Goal: Task Accomplishment & Management: Use online tool/utility

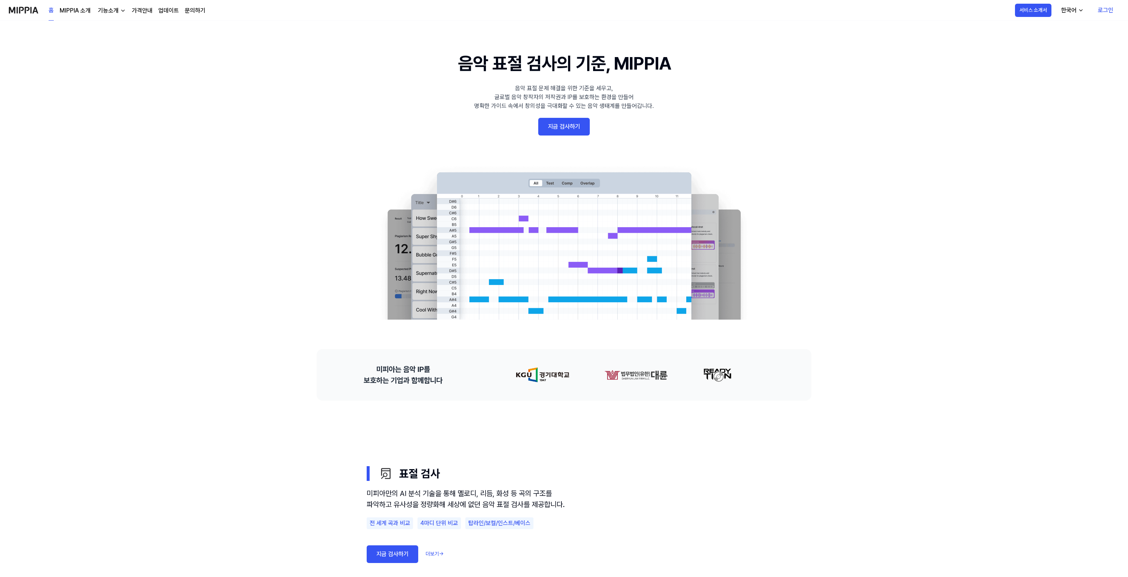
click at [561, 128] on link "지금 검사하기" at bounding box center [564, 127] width 52 height 18
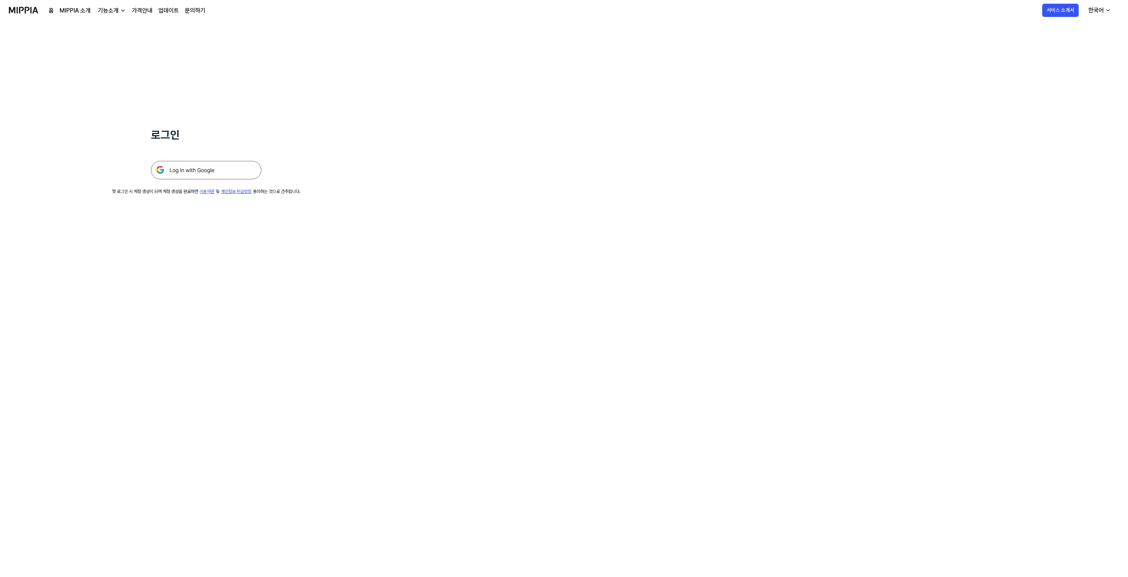
click at [188, 167] on img at bounding box center [206, 170] width 110 height 18
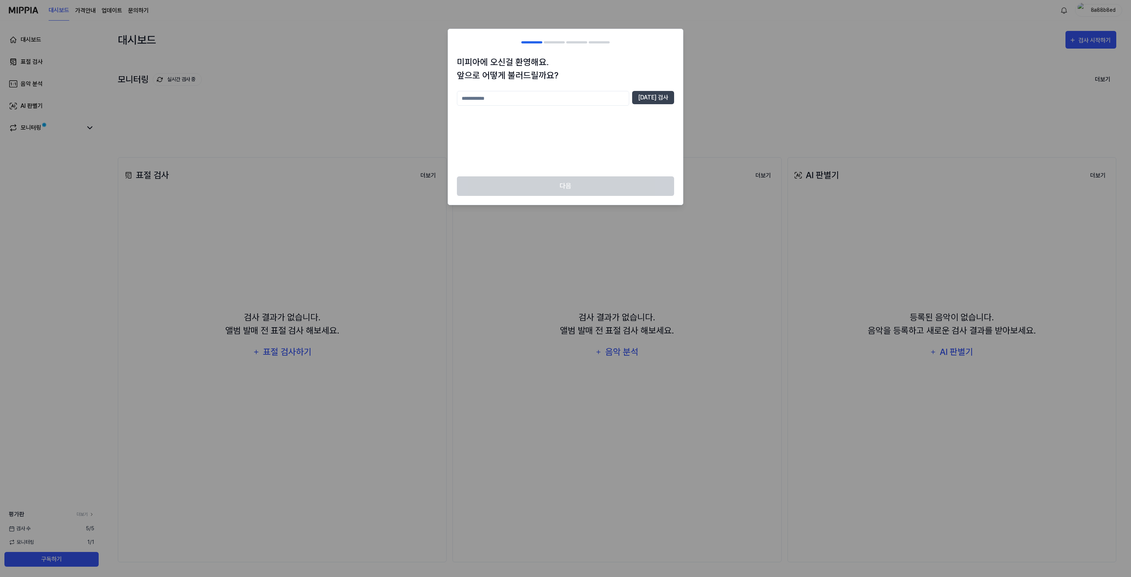
click at [536, 97] on input "text" at bounding box center [543, 98] width 172 height 15
type input "****"
click at [652, 103] on button "중복 검사" at bounding box center [653, 97] width 42 height 13
click at [573, 182] on button "다음" at bounding box center [565, 186] width 217 height 20
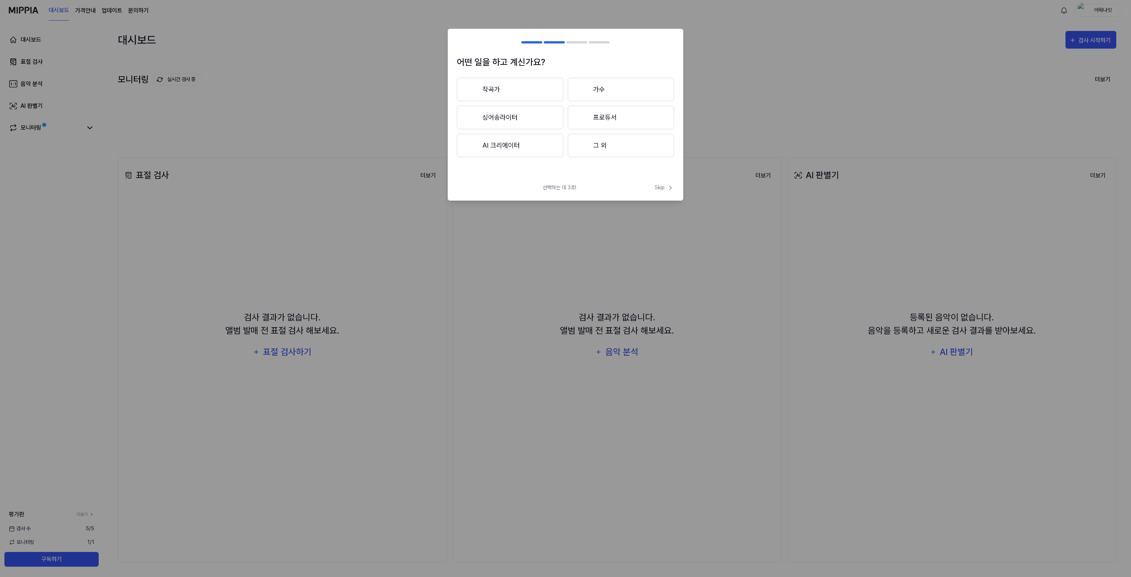
click at [529, 89] on button "작곡가" at bounding box center [510, 90] width 106 height 24
click at [614, 117] on button "3년 이상" at bounding box center [621, 118] width 106 height 24
click at [526, 84] on button "대중가요" at bounding box center [510, 90] width 106 height 24
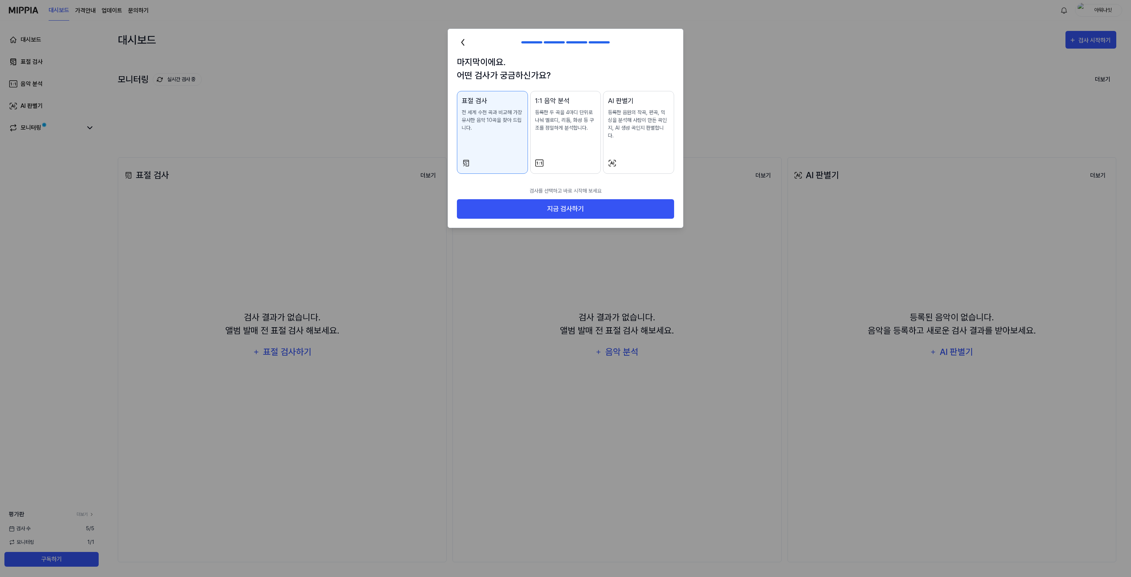
click at [625, 123] on p "등록한 음원의 작곡, 편곡, 믹싱을 분석해 사람이 만든 곡인지, AI 생성 곡인지 판별합니다." at bounding box center [639, 124] width 62 height 31
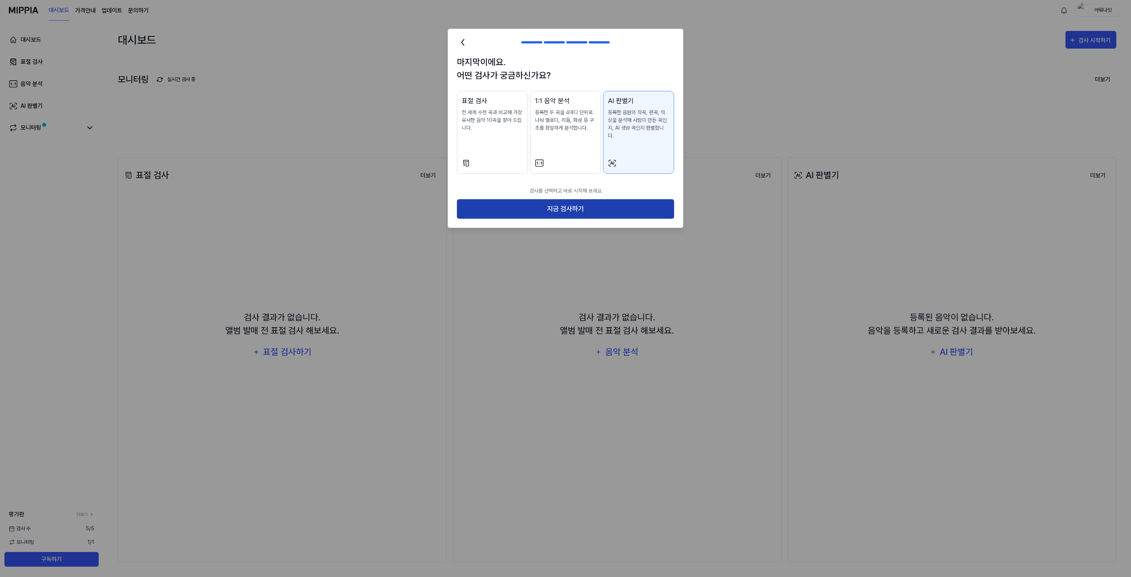
click at [553, 199] on button "지금 검사하기" at bounding box center [565, 209] width 217 height 20
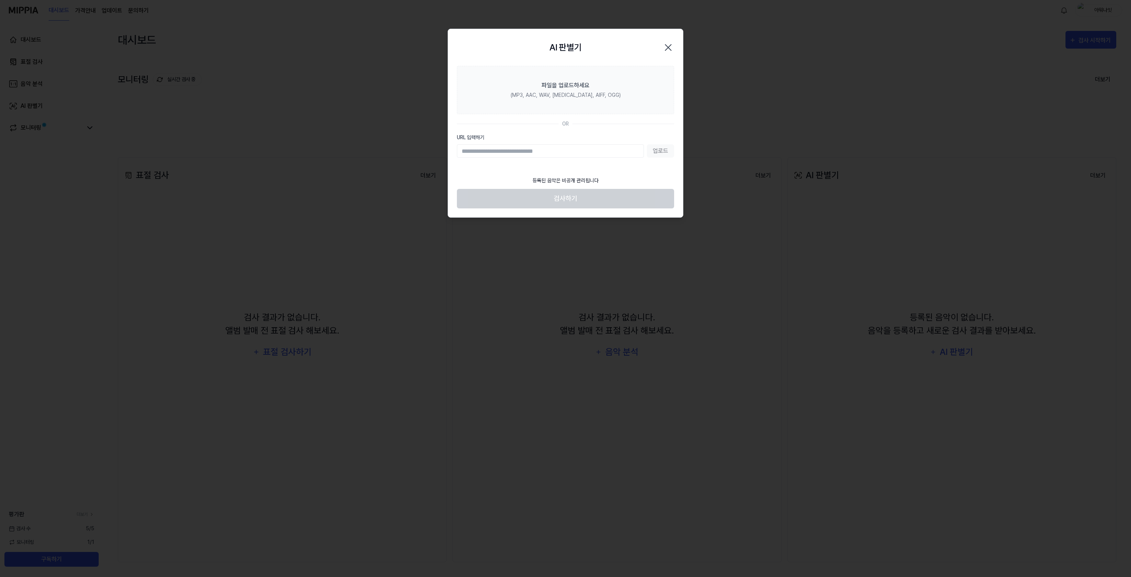
click at [659, 150] on div "업로드" at bounding box center [565, 150] width 217 height 13
click at [595, 152] on input "URL 입력하기" at bounding box center [550, 150] width 187 height 13
click at [537, 153] on input "URL 입력하기" at bounding box center [550, 150] width 187 height 13
paste input "**********"
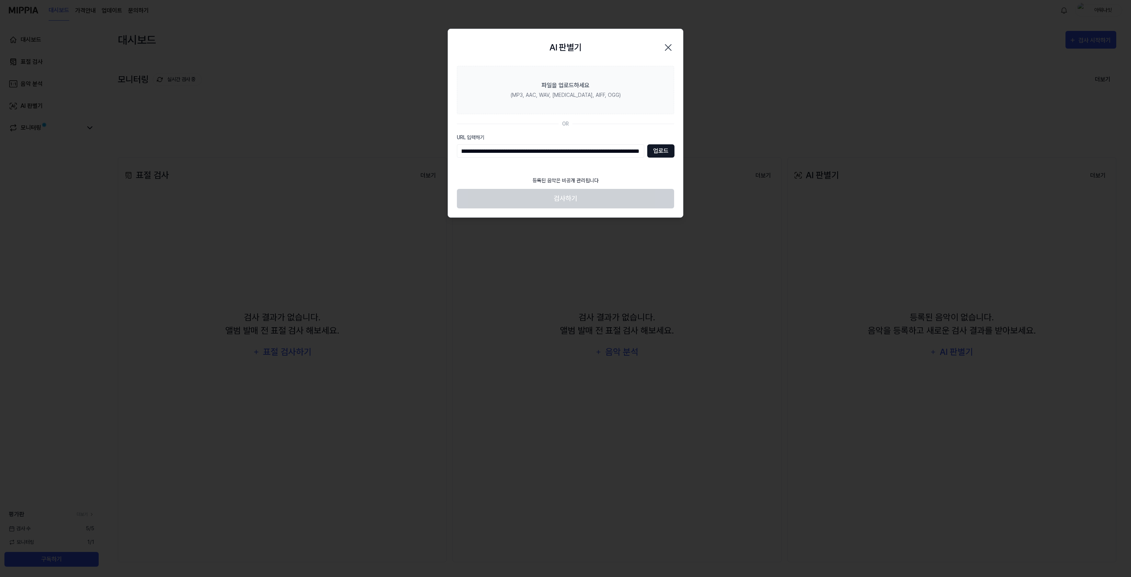
type input "**********"
click at [663, 151] on button "업로드" at bounding box center [660, 150] width 27 height 13
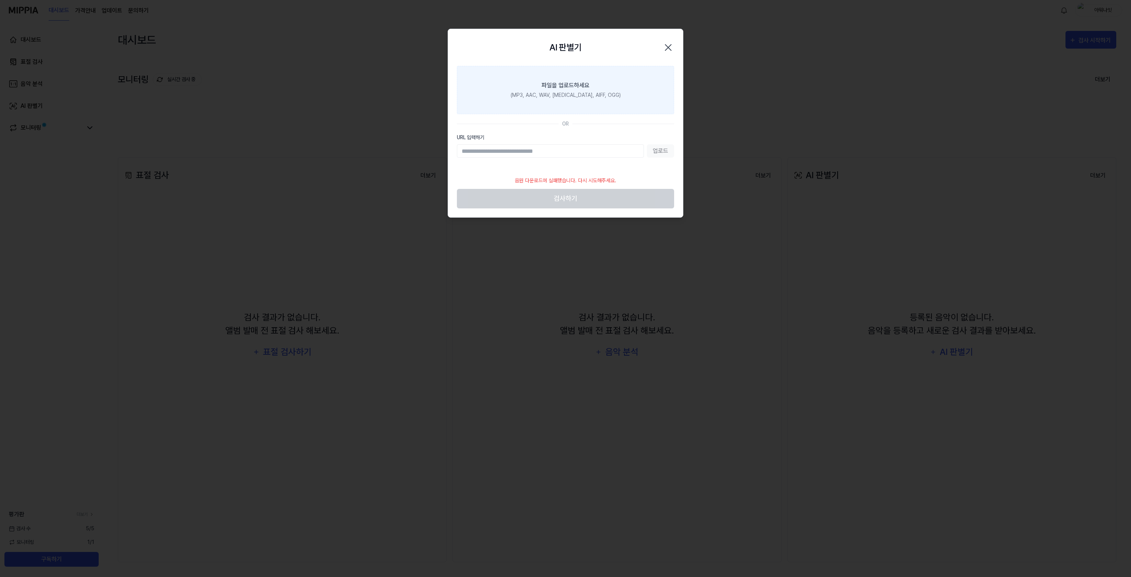
click at [566, 86] on div "파일을 업로드하세요" at bounding box center [566, 85] width 48 height 9
click at [0, 0] on input "파일을 업로드하세요 (MP3, AAC, WAV, FLAC, AIFF, OGG)" at bounding box center [0, 0] width 0 height 0
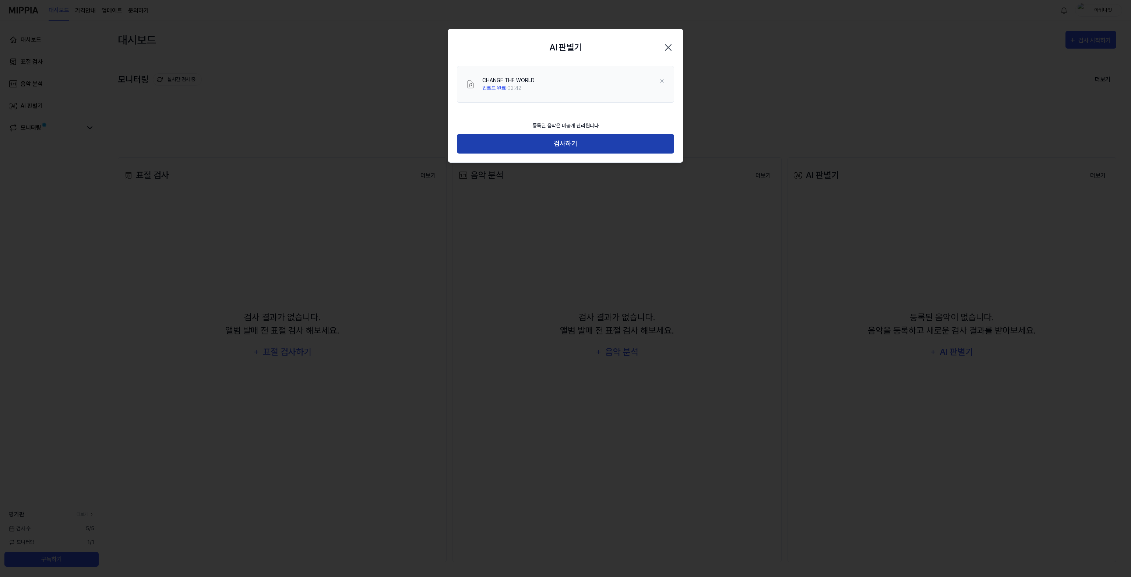
click at [558, 146] on button "검사하기" at bounding box center [565, 144] width 217 height 20
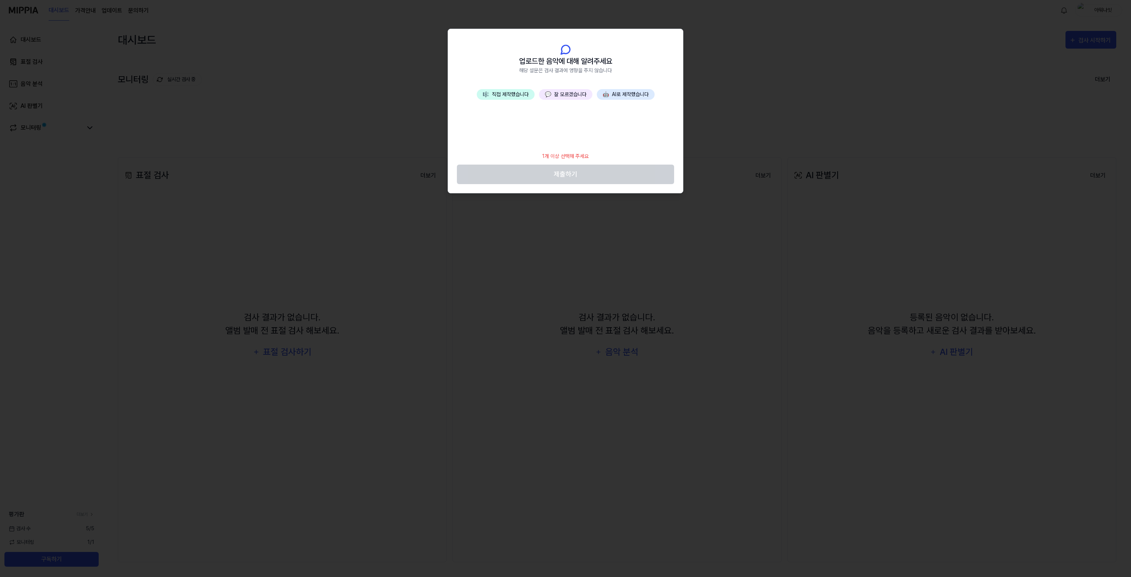
click at [512, 97] on button "🎼 직접 제작했습니다" at bounding box center [506, 94] width 58 height 11
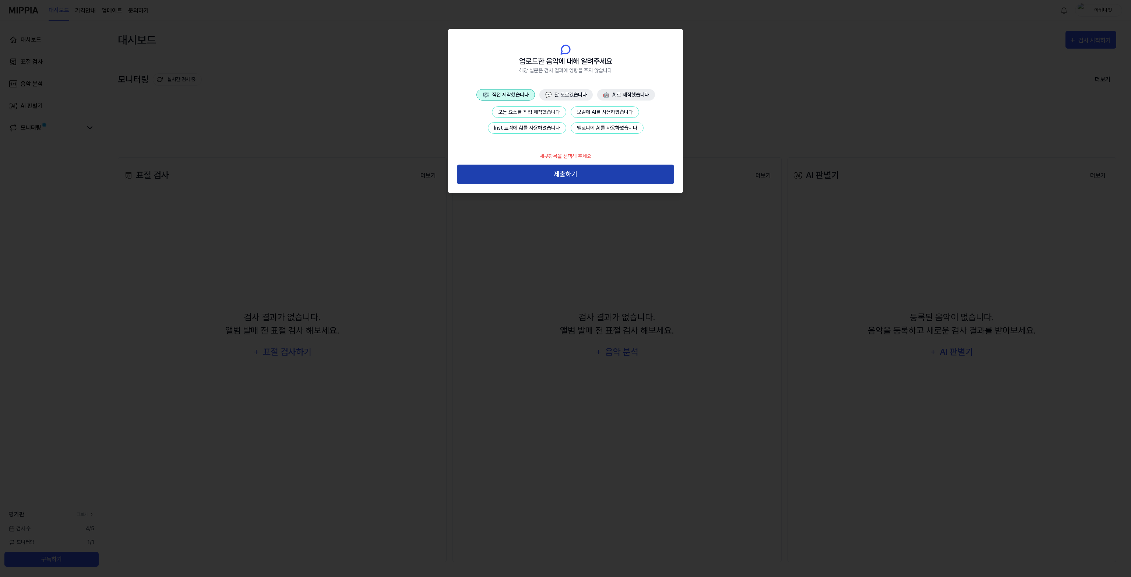
click at [579, 172] on button "제출하기" at bounding box center [565, 175] width 217 height 20
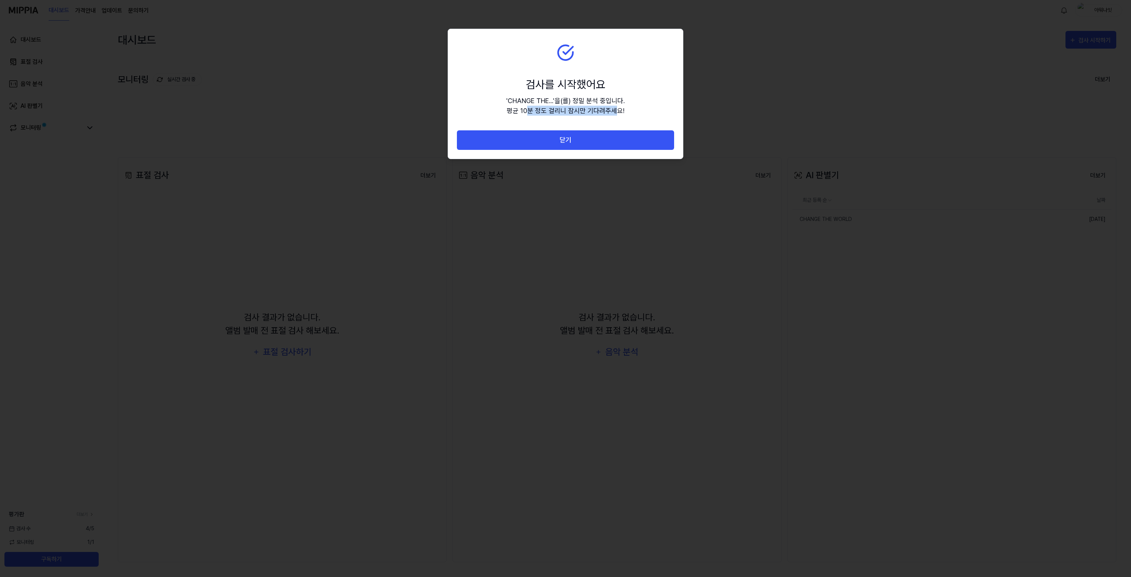
drag, startPoint x: 530, startPoint y: 112, endPoint x: 614, endPoint y: 112, distance: 83.6
click at [614, 112] on div "' CHANGE THE... ' 을(를) 정밀 분석 중입니다. 평균 10분 정도 걸리니 잠시만 기다려주세요!" at bounding box center [565, 106] width 119 height 20
click at [516, 80] on div "검사를 시작했어요" at bounding box center [565, 84] width 119 height 17
click at [533, 134] on button "닫기" at bounding box center [565, 140] width 217 height 20
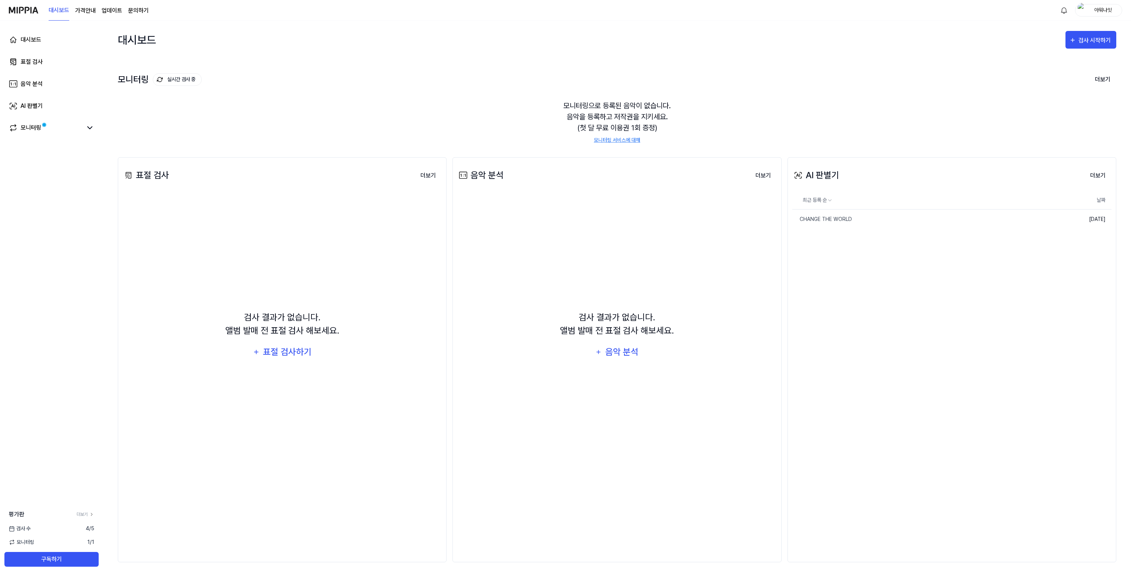
click at [920, 256] on div "AI 판별기 더보기 AI 판별기 최근 등록 순 날짜 CHANGE THE WORLD 삭제 2025.08.17. 더보기" at bounding box center [952, 359] width 329 height 405
click at [826, 215] on div "CHANGE THE WORLD" at bounding box center [823, 219] width 60 height 8
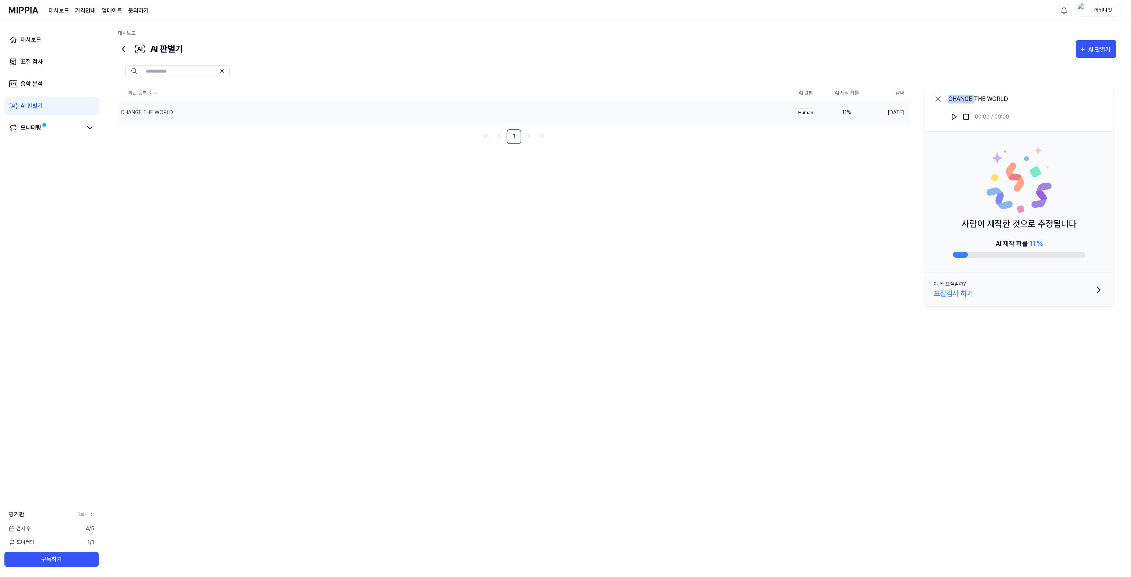
click at [826, 215] on div "최근 등록 순 AI 판별 AI 제작 확률 날짜 CHANGE THE WORLD 삭제 Human 11 % 2025.08.17. 1 CHANGE T…" at bounding box center [617, 271] width 999 height 375
drag, startPoint x: 979, startPoint y: 221, endPoint x: 1063, endPoint y: 225, distance: 83.7
click at [1063, 225] on p "사람이 제작한 것으로 추정됩니다" at bounding box center [1019, 223] width 115 height 13
click at [782, 212] on div "최근 등록 순 AI 판별 AI 제작 확률 날짜 CHANGE THE WORLD 삭제 Human 11 % 2025.08.17. 1 CHANGE T…" at bounding box center [617, 271] width 999 height 375
click at [65, 126] on link "모니터링" at bounding box center [46, 127] width 74 height 9
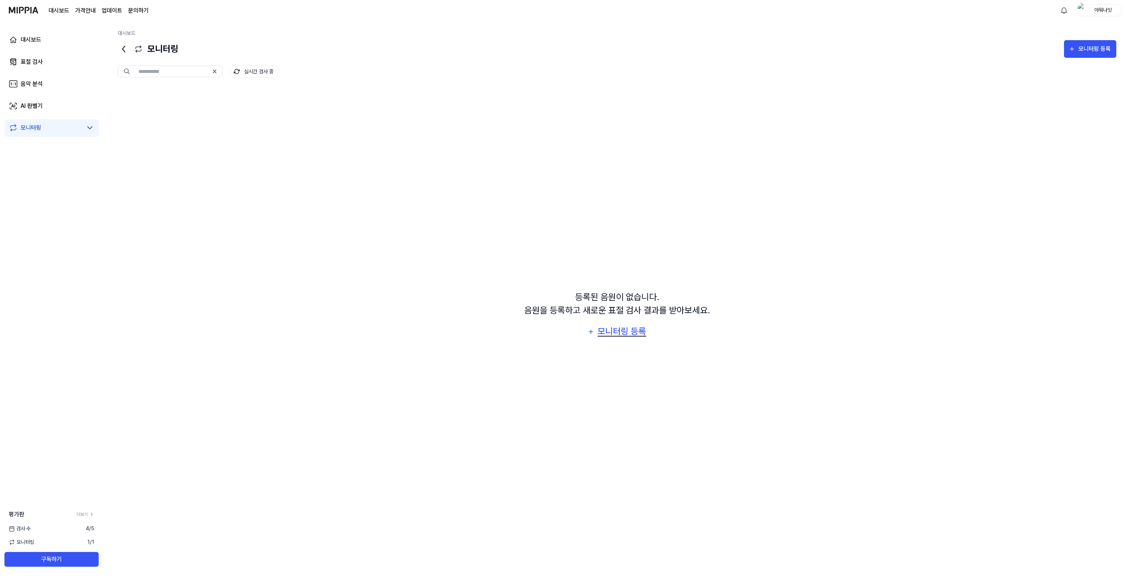
click at [619, 332] on div "모니터링 등록" at bounding box center [622, 331] width 50 height 14
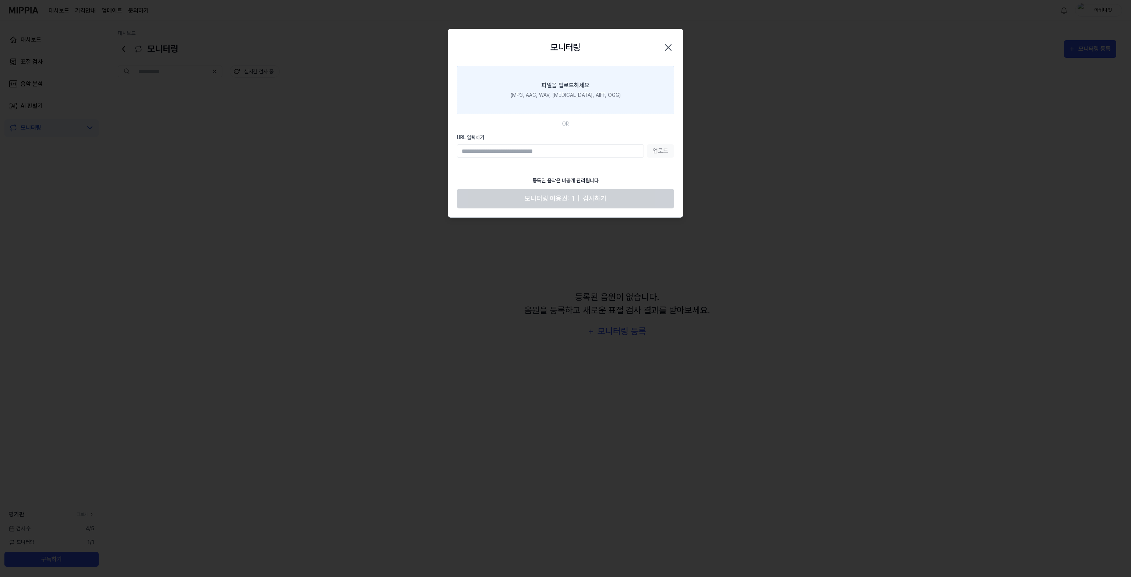
click at [565, 92] on div "(MP3, AAC, WAV, FLAC, AIFF, OGG)" at bounding box center [566, 95] width 110 height 8
click at [0, 0] on input "파일을 업로드하세요 (MP3, AAC, WAV, FLAC, AIFF, OGG)" at bounding box center [0, 0] width 0 height 0
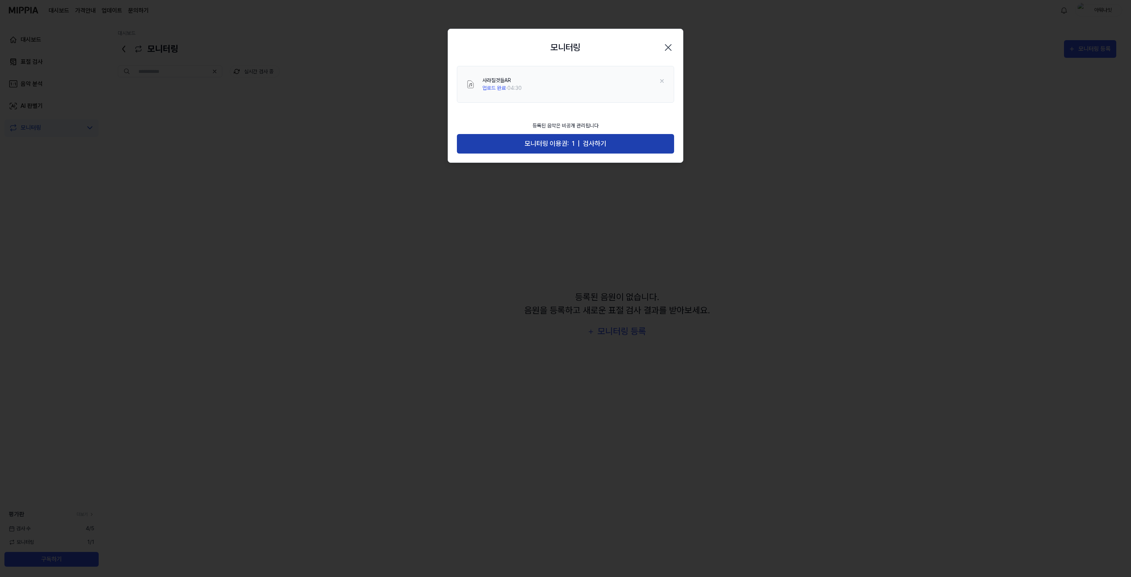
click at [586, 140] on span "검사하기" at bounding box center [595, 143] width 24 height 11
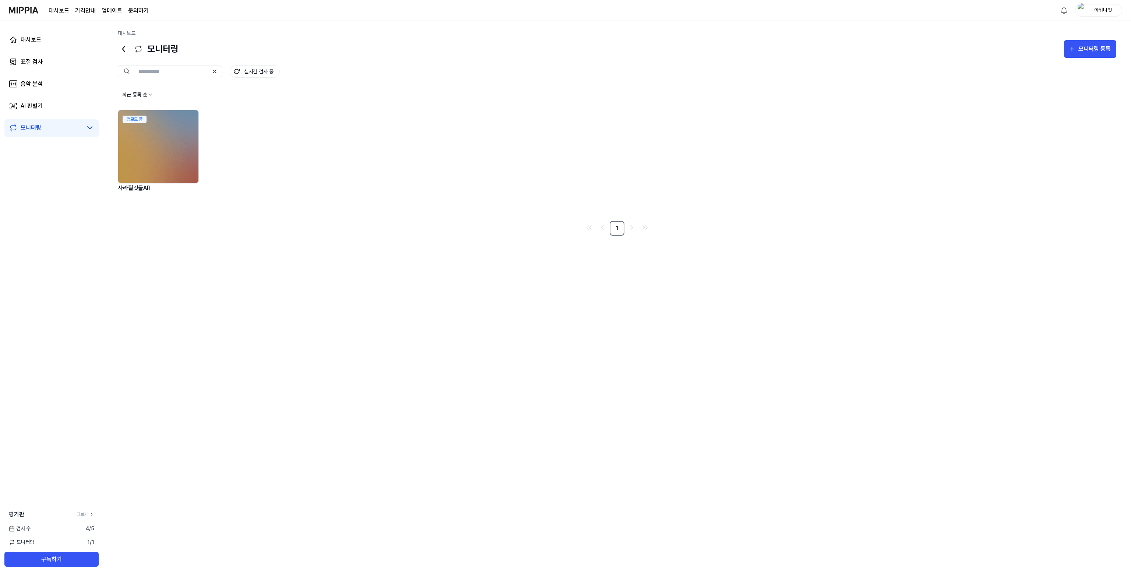
click at [153, 139] on img at bounding box center [158, 146] width 80 height 73
click at [46, 106] on link "AI 판별기" at bounding box center [51, 106] width 94 height 18
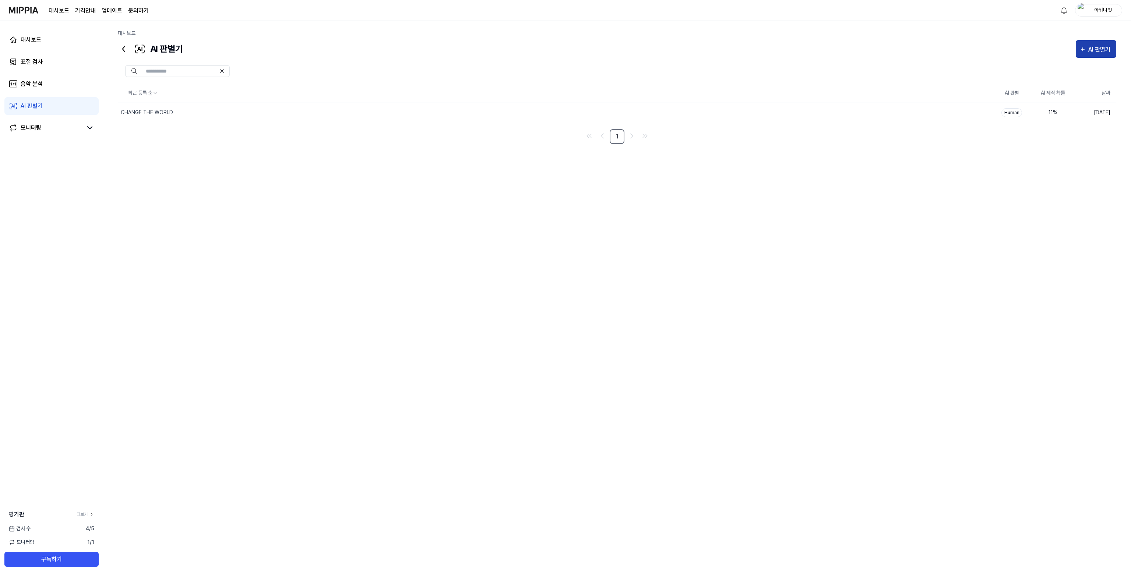
click at [1095, 45] on div "AI 판별기" at bounding box center [1101, 50] width 24 height 10
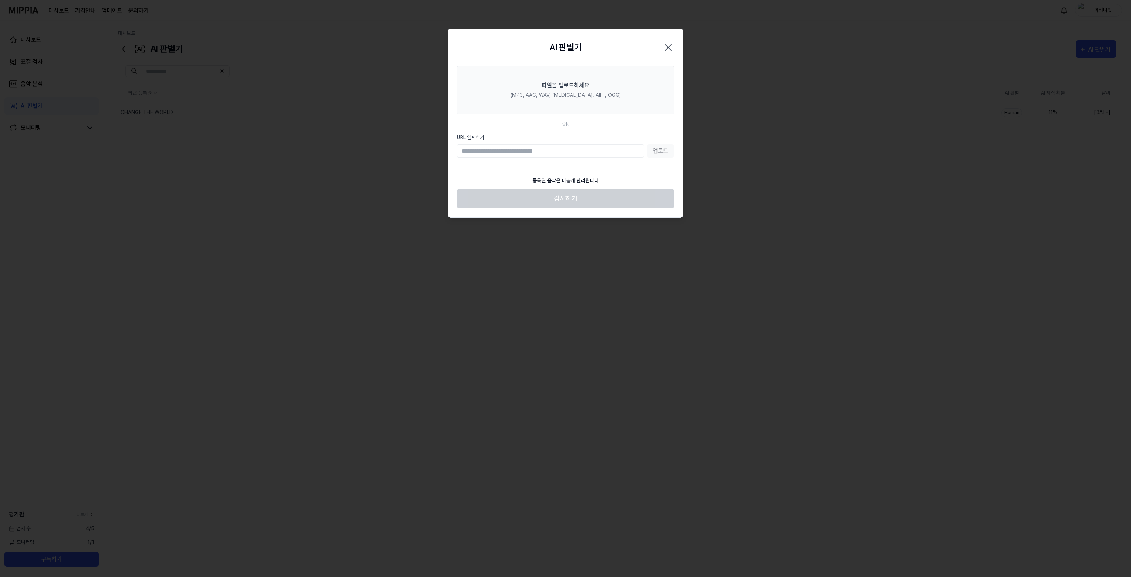
click at [671, 47] on icon "button" at bounding box center [669, 48] width 12 height 12
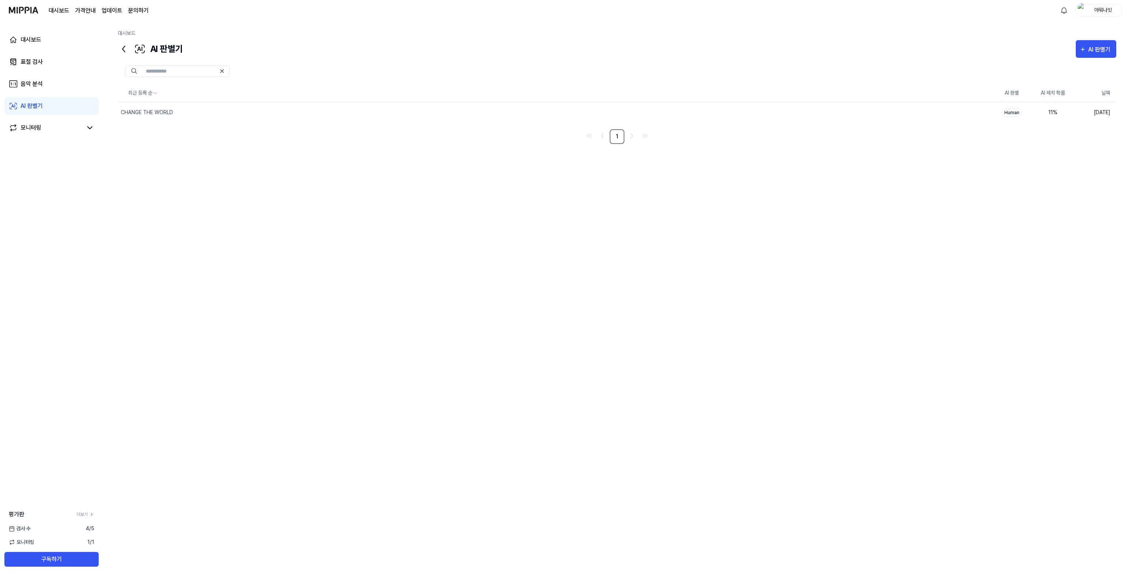
click at [24, 543] on span "모니터링" at bounding box center [21, 542] width 25 height 8
click at [41, 65] on div "표절 검사" at bounding box center [32, 61] width 22 height 9
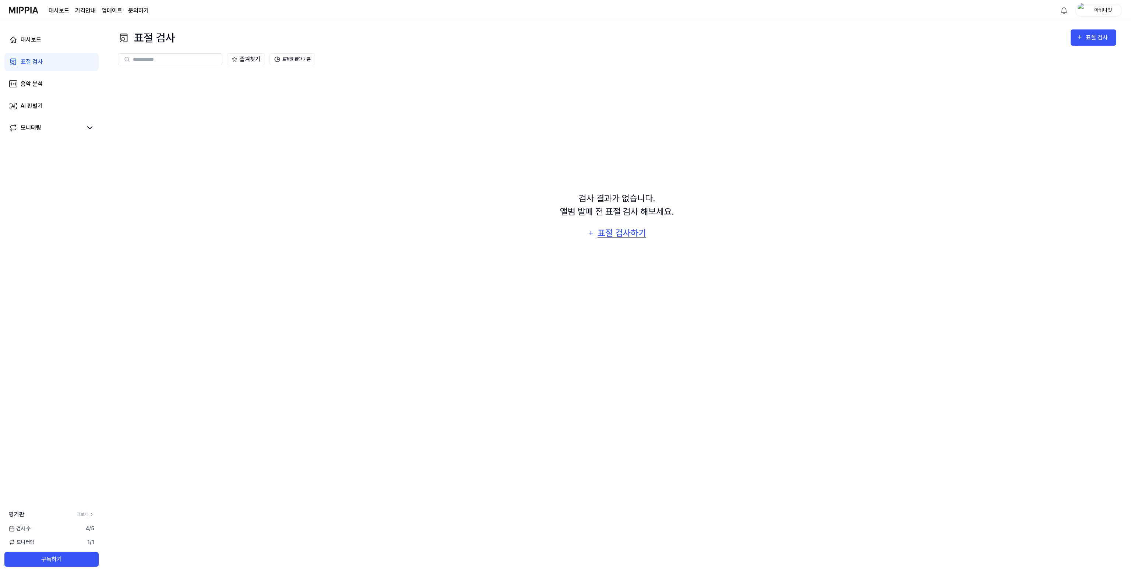
click at [616, 235] on div "표절 검사하기" at bounding box center [622, 233] width 50 height 14
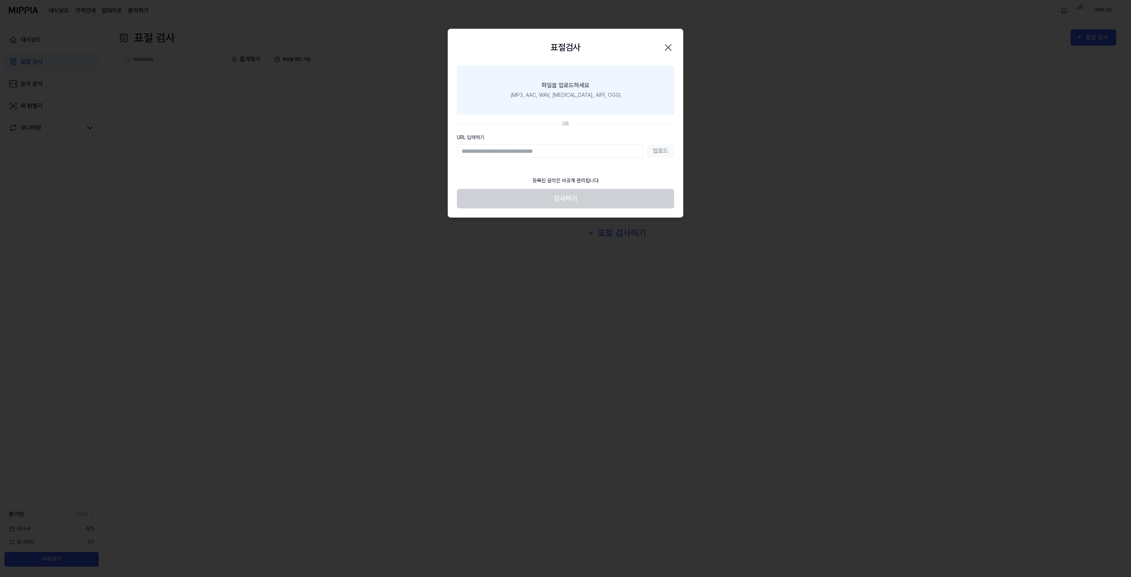
click at [550, 98] on div "(MP3, AAC, WAV, FLAC, AIFF, OGG)" at bounding box center [566, 95] width 110 height 8
click at [0, 0] on input "파일을 업로드하세요 (MP3, AAC, WAV, FLAC, AIFF, OGG)" at bounding box center [0, 0] width 0 height 0
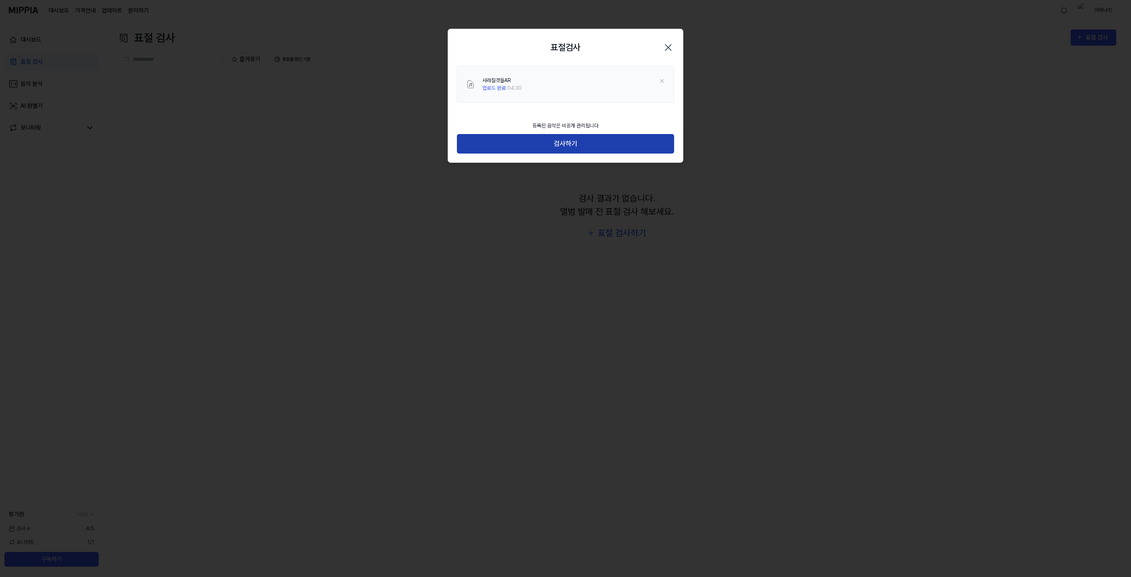
click at [588, 143] on button "검사하기" at bounding box center [565, 144] width 217 height 20
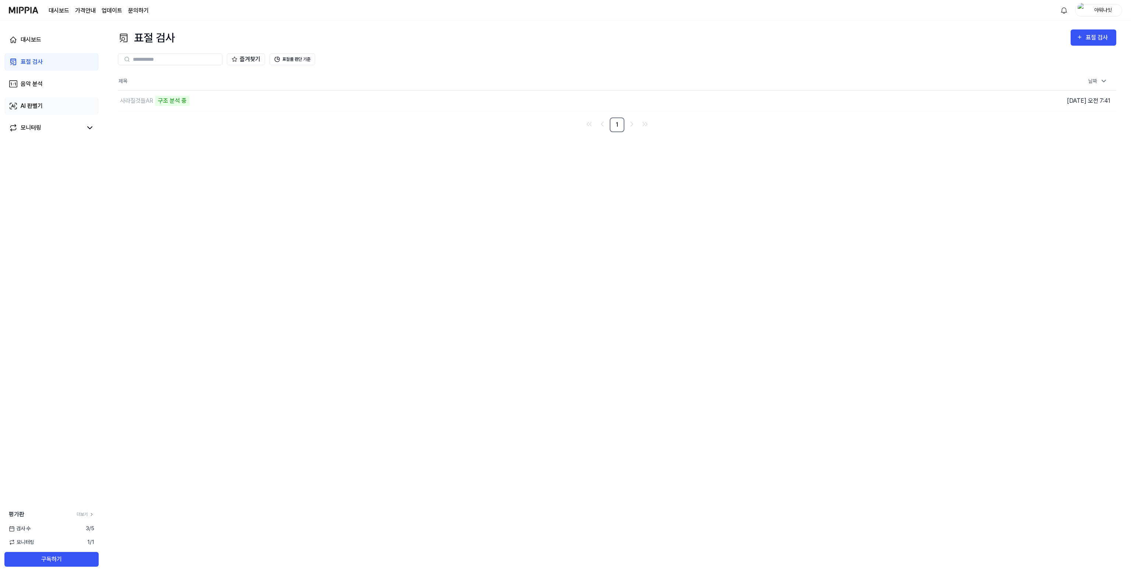
click at [25, 107] on div "AI 판별기" at bounding box center [32, 106] width 22 height 9
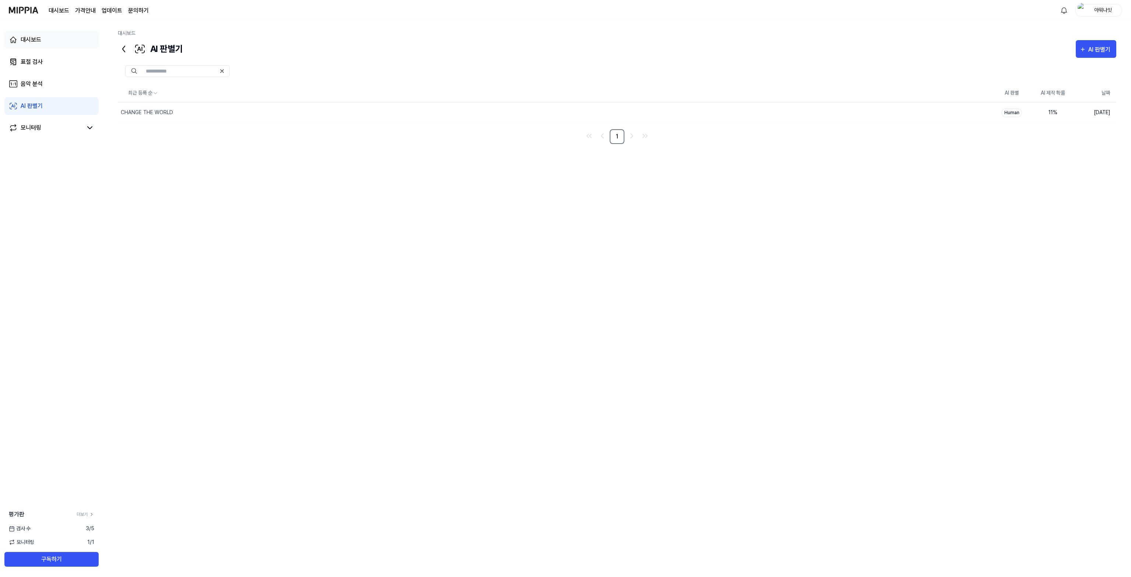
click at [32, 42] on div "대시보드" at bounding box center [31, 39] width 21 height 9
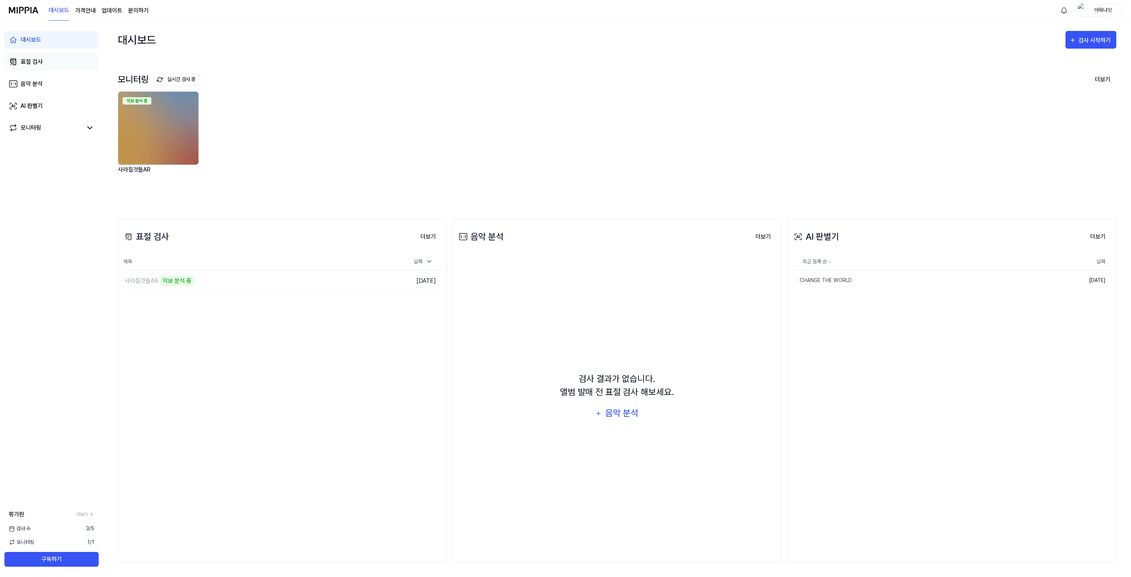
click at [29, 61] on div "표절 검사" at bounding box center [32, 61] width 22 height 9
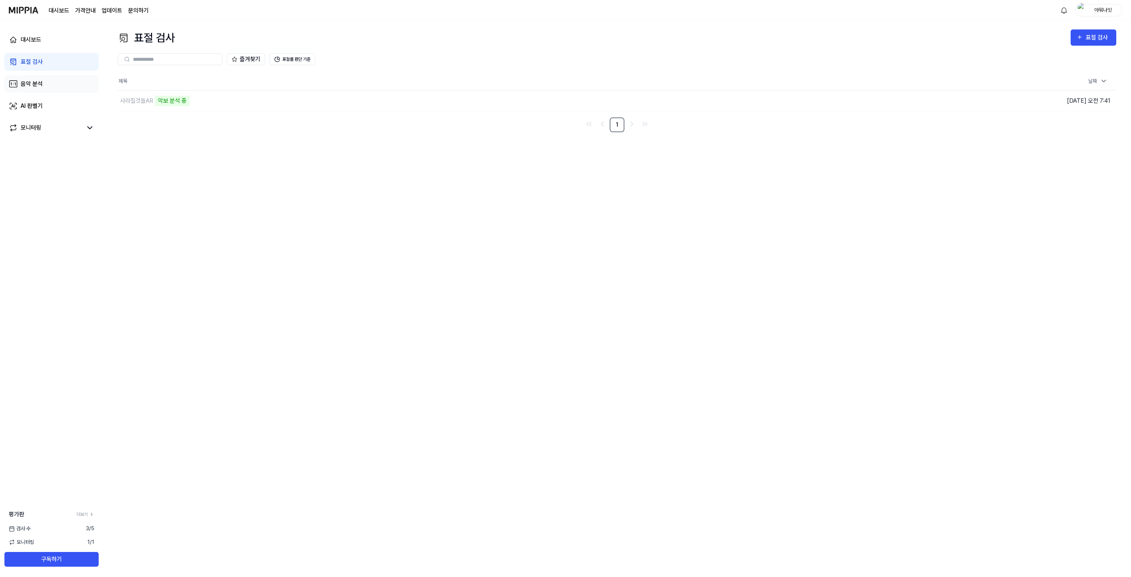
click at [37, 81] on div "음악 분석" at bounding box center [32, 84] width 22 height 9
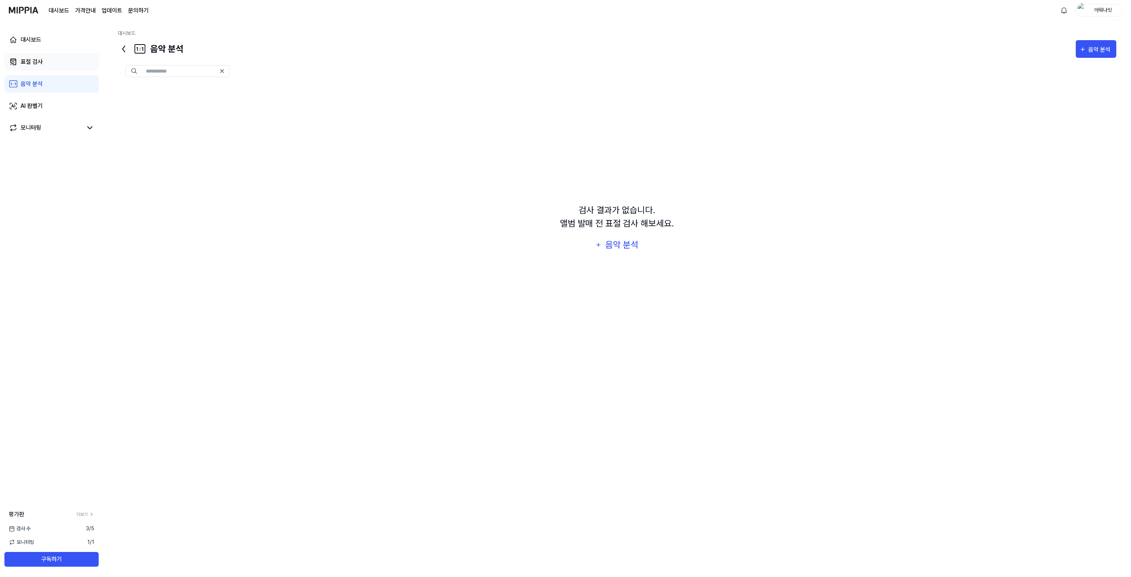
click at [44, 64] on link "표절 검사" at bounding box center [51, 62] width 94 height 18
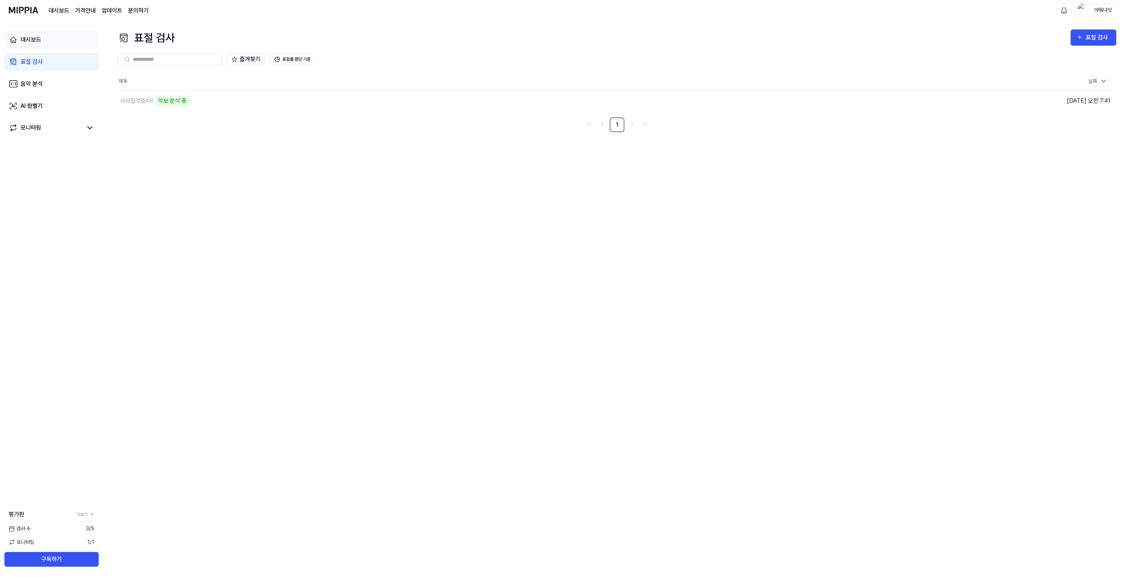
click at [43, 43] on link "대시보드" at bounding box center [51, 40] width 94 height 18
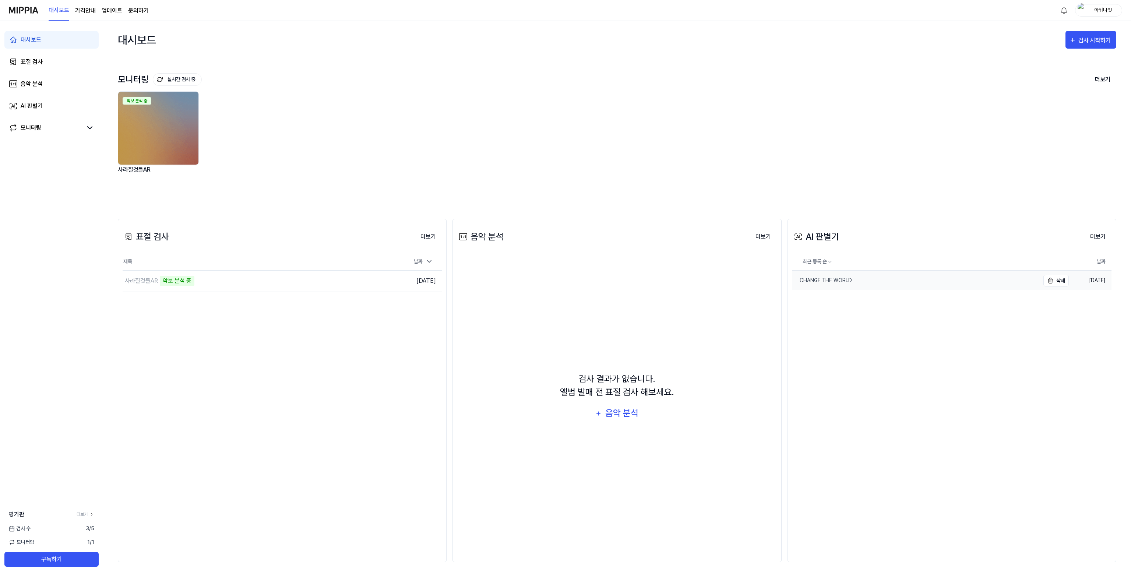
click at [831, 282] on div "CHANGE THE WORLD" at bounding box center [823, 281] width 60 height 8
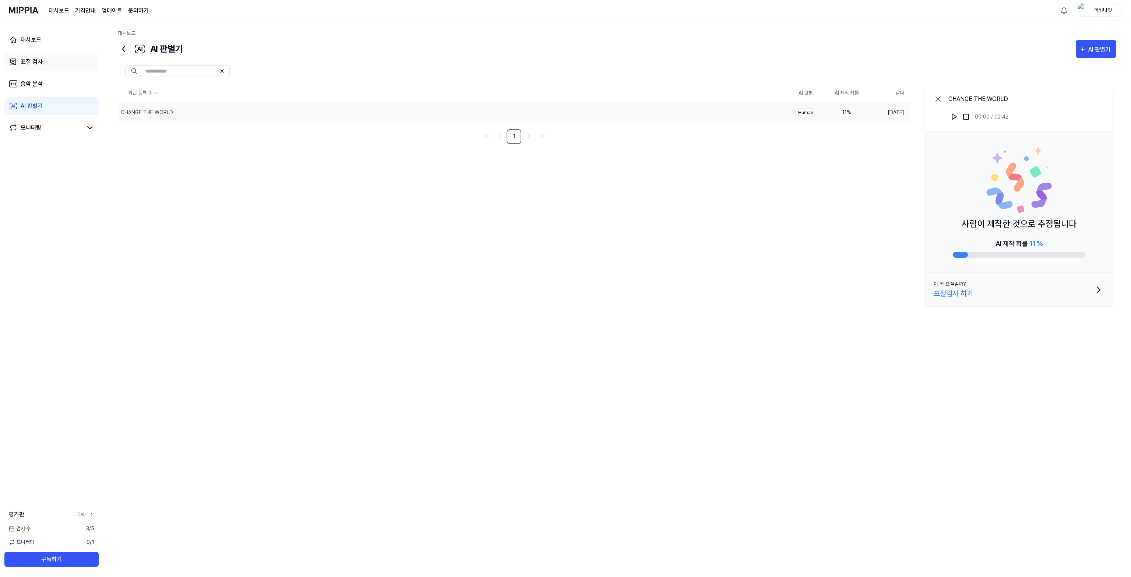
click at [47, 60] on link "표절 검사" at bounding box center [51, 62] width 94 height 18
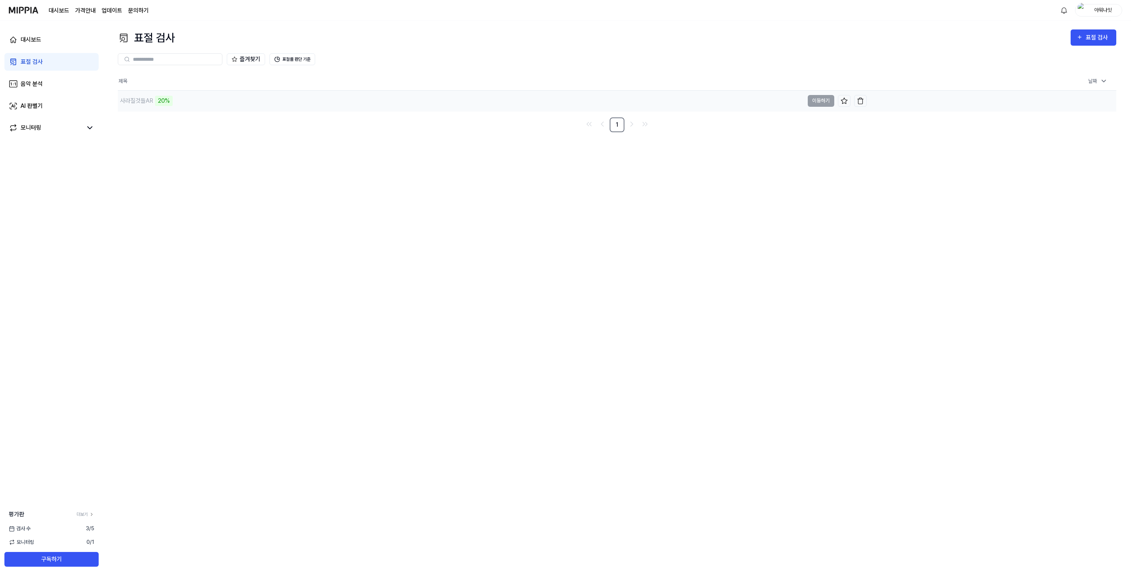
click at [132, 100] on div "사라질것들AR" at bounding box center [136, 100] width 33 height 9
click at [144, 102] on div "사라질것들AR" at bounding box center [136, 100] width 33 height 9
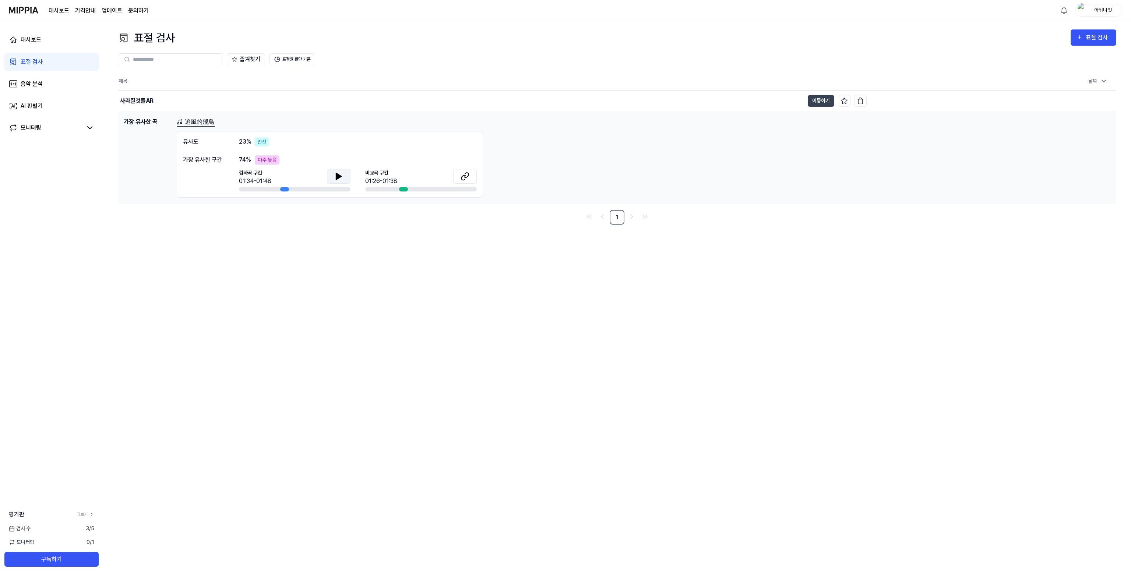
click at [337, 177] on icon at bounding box center [338, 176] width 5 height 7
click at [465, 178] on icon at bounding box center [465, 176] width 9 height 9
click at [469, 173] on icon at bounding box center [466, 175] width 4 height 5
drag, startPoint x: 264, startPoint y: 160, endPoint x: 317, endPoint y: 166, distance: 53.0
click at [317, 166] on div "74 % 아주 높음 검사곡 구간 01:34-01:48 비교곡 구간 01:26-01:38" at bounding box center [358, 173] width 238 height 36
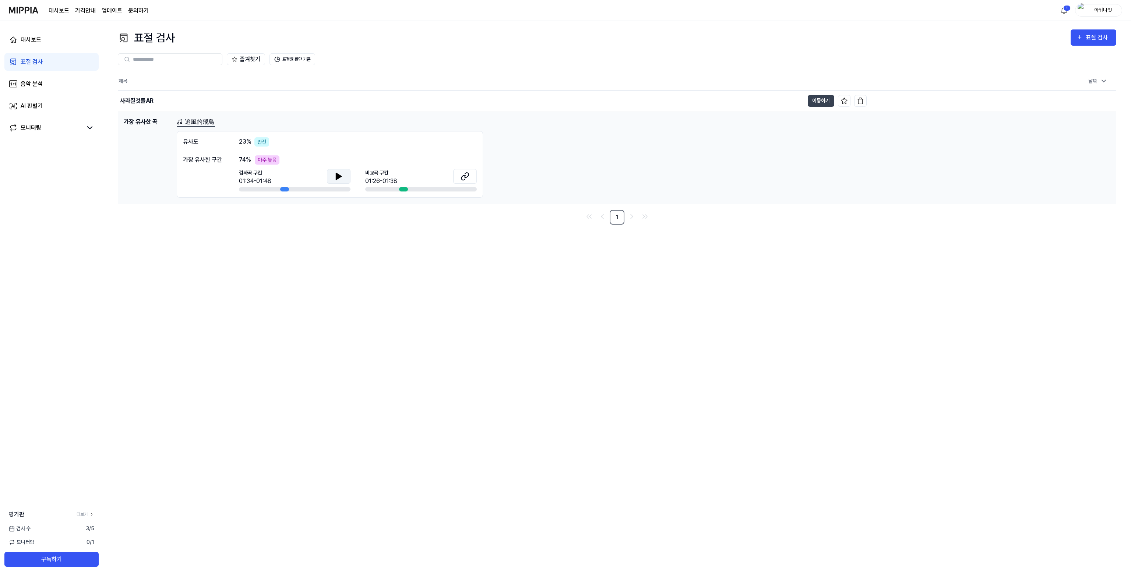
click at [263, 138] on div "안전" at bounding box center [262, 141] width 15 height 9
